Goal: Information Seeking & Learning: Learn about a topic

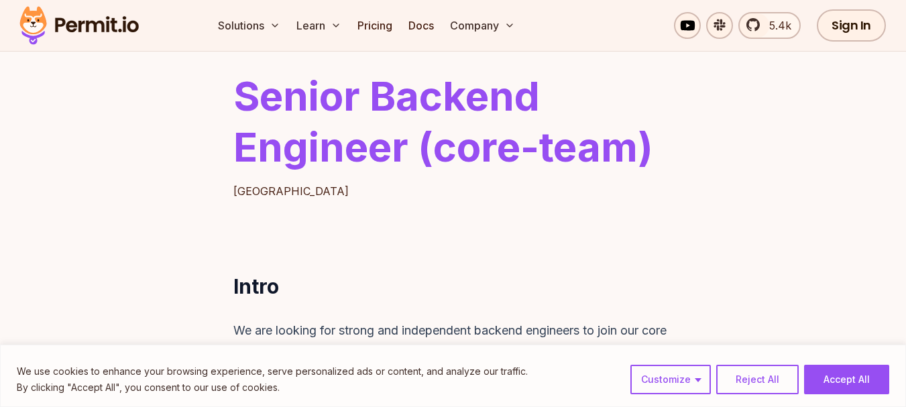
scroll to position [457, 0]
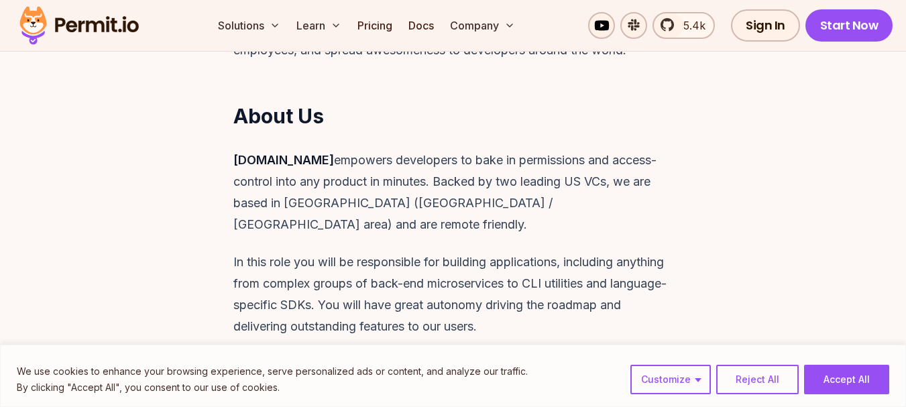
click at [627, 162] on p "[DOMAIN_NAME] empowers developers to bake in permissions and access-control int…" at bounding box center [453, 193] width 440 height 86
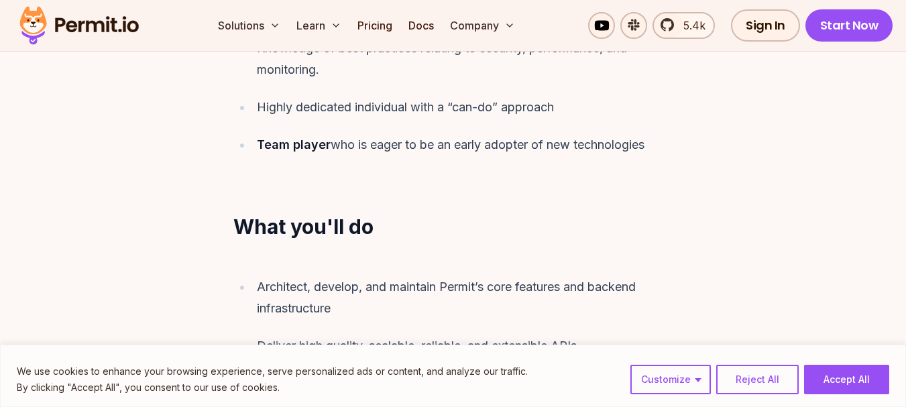
scroll to position [1330, 0]
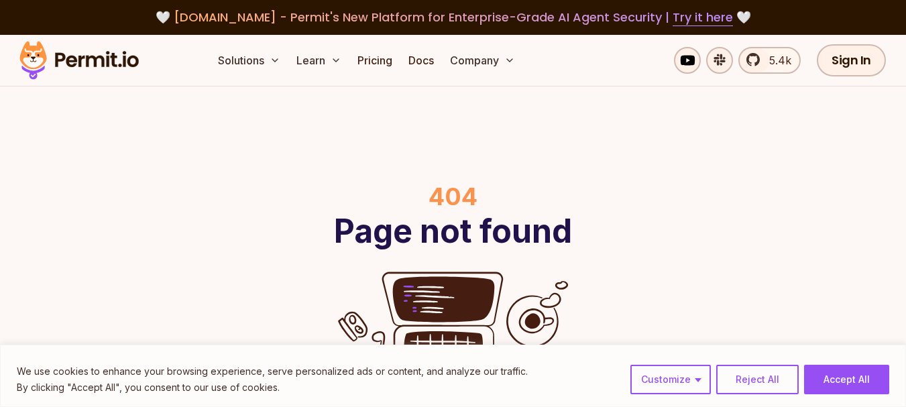
click at [852, 362] on div "We use cookies to enhance your browsing experience, serve personalized ads or c…" at bounding box center [453, 376] width 906 height 62
click at [840, 384] on button "Accept All" at bounding box center [846, 380] width 85 height 30
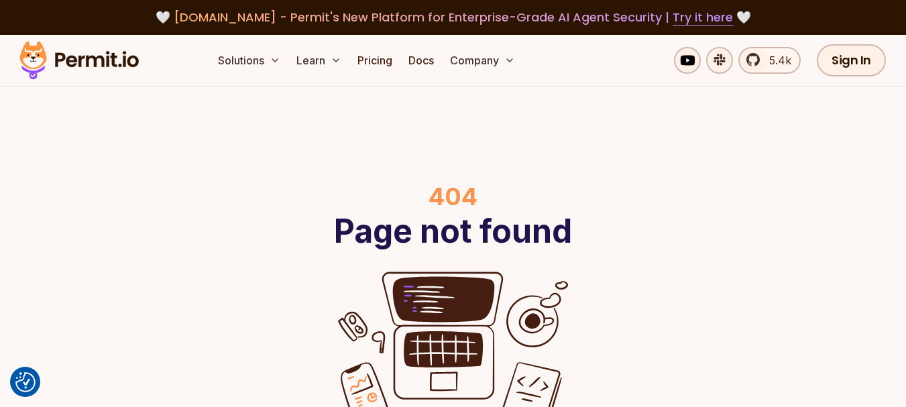
click at [319, 138] on div "404 Page not found Back Home" at bounding box center [453, 328] width 906 height 482
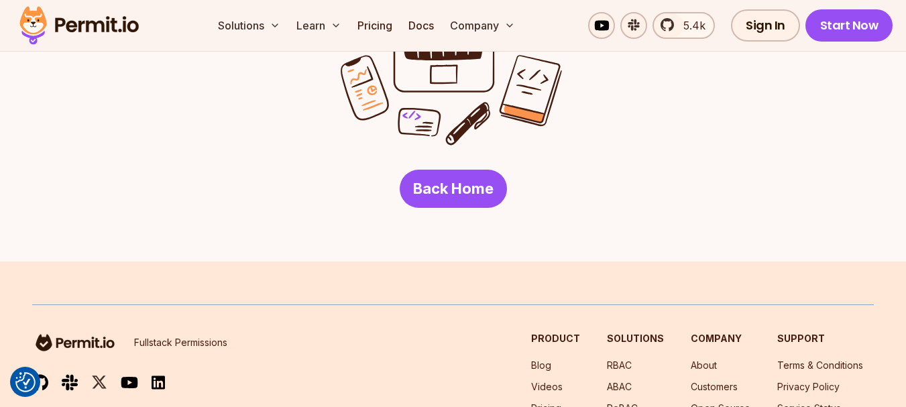
scroll to position [402, 0]
